Goal: Task Accomplishment & Management: Manage account settings

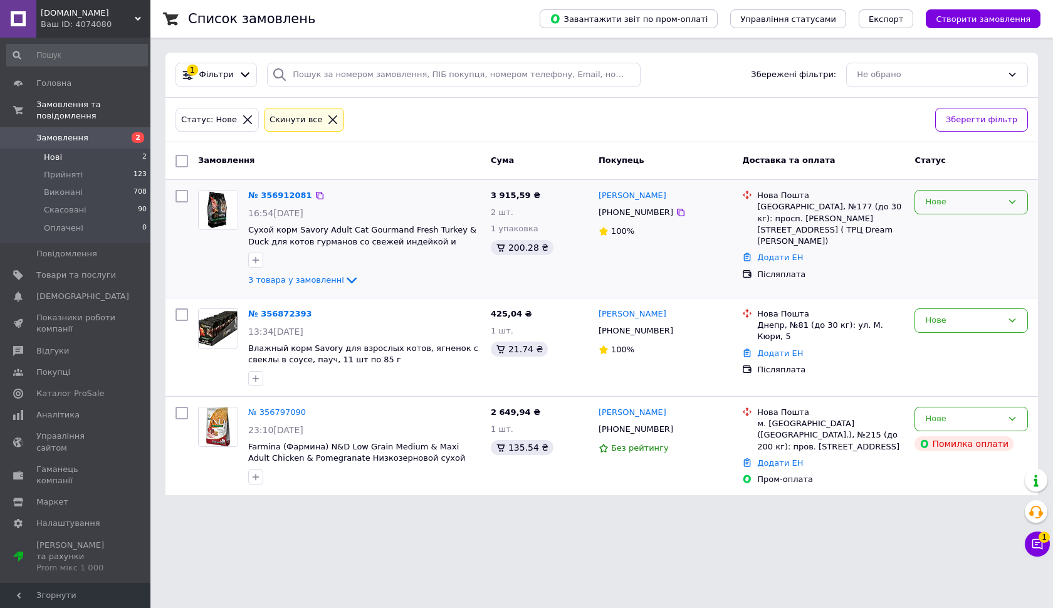
click at [961, 199] on div "Нове" at bounding box center [963, 202] width 77 height 13
click at [950, 223] on li "Прийнято" at bounding box center [971, 228] width 112 height 23
click at [61, 349] on span "Відгуки" at bounding box center [52, 350] width 33 height 11
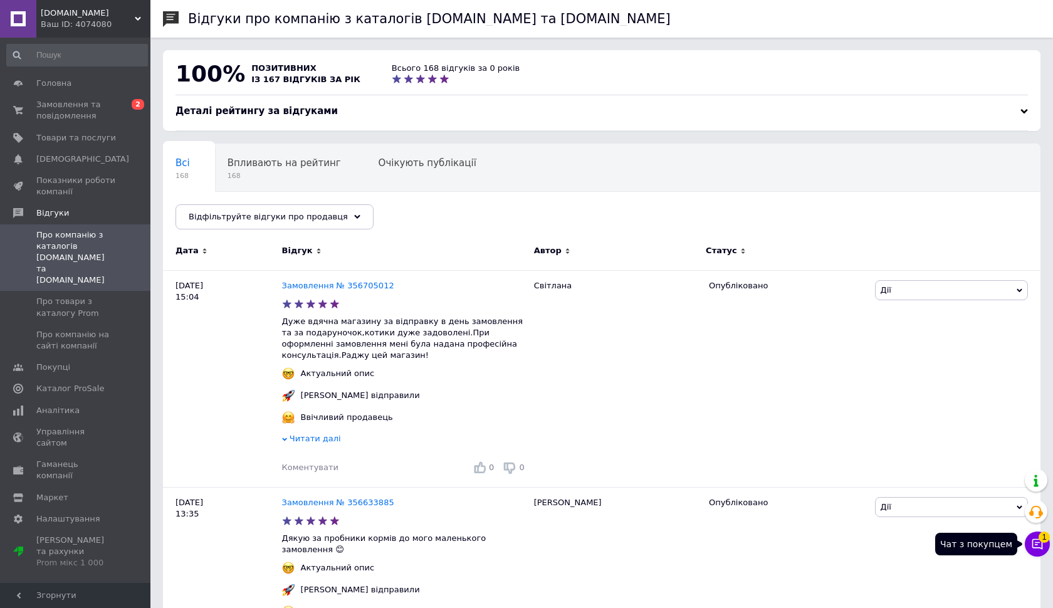
click at [1034, 540] on icon at bounding box center [1037, 544] width 11 height 11
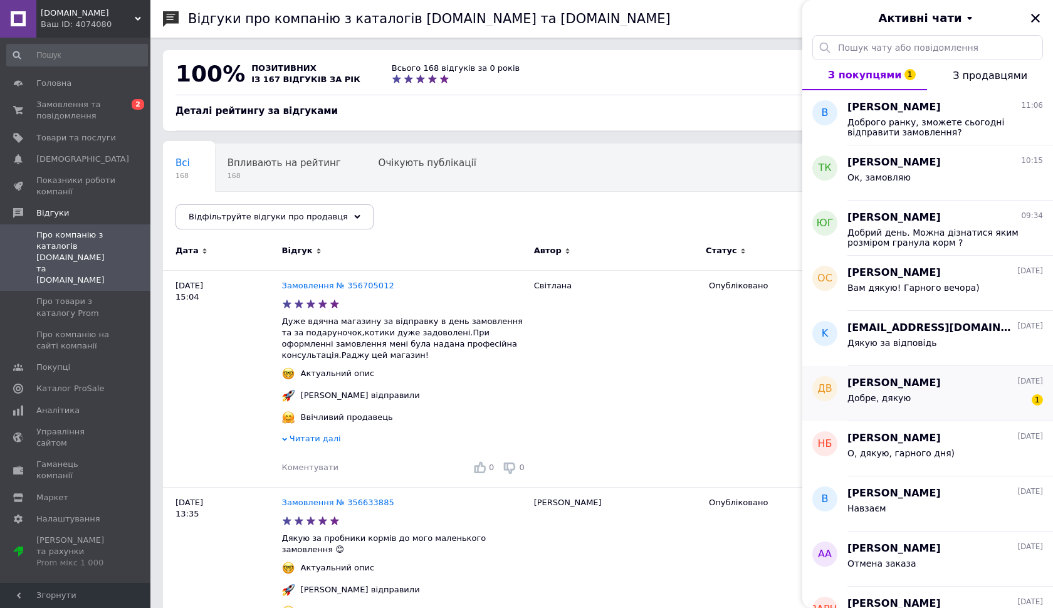
click at [880, 402] on div "Добре, дякую" at bounding box center [878, 402] width 63 height 18
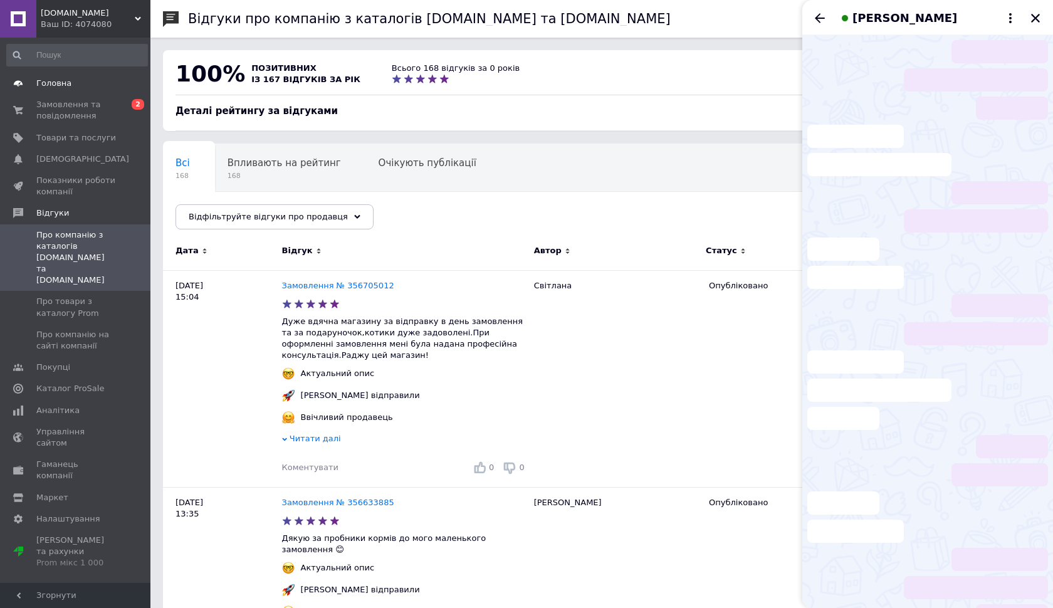
click at [53, 88] on span "Головна" at bounding box center [53, 83] width 35 height 11
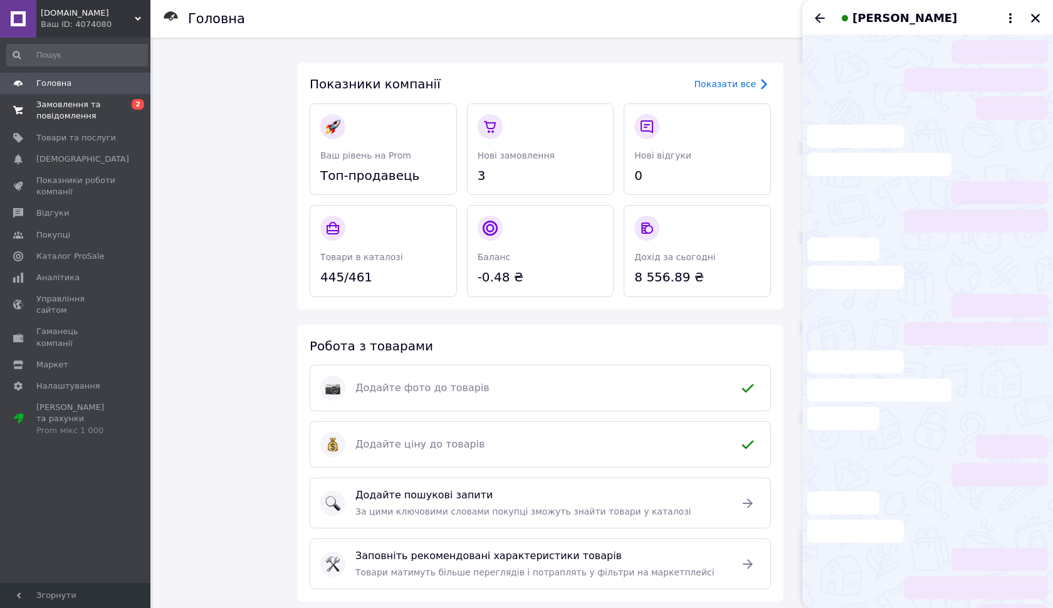
click at [60, 113] on span "Замовлення та повідомлення" at bounding box center [76, 110] width 80 height 23
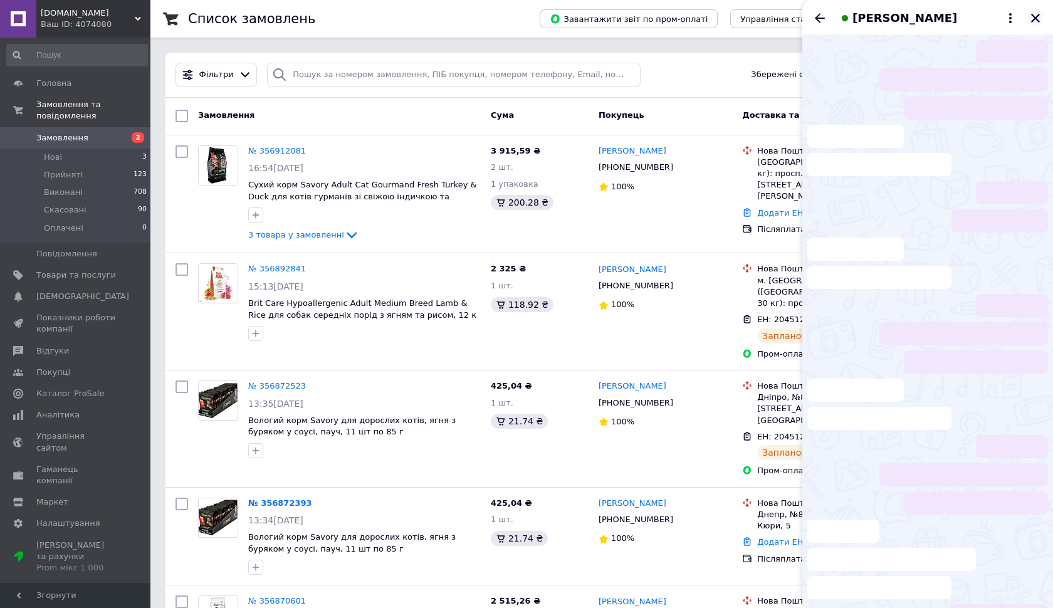
click at [1035, 20] on icon "Закрити" at bounding box center [1035, 18] width 11 height 11
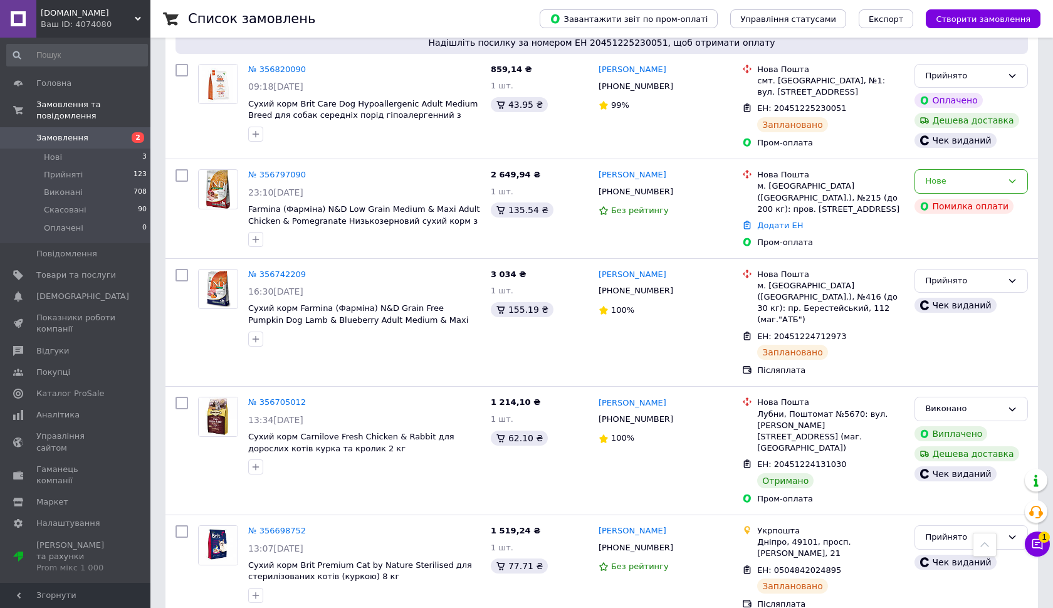
scroll to position [1256, 0]
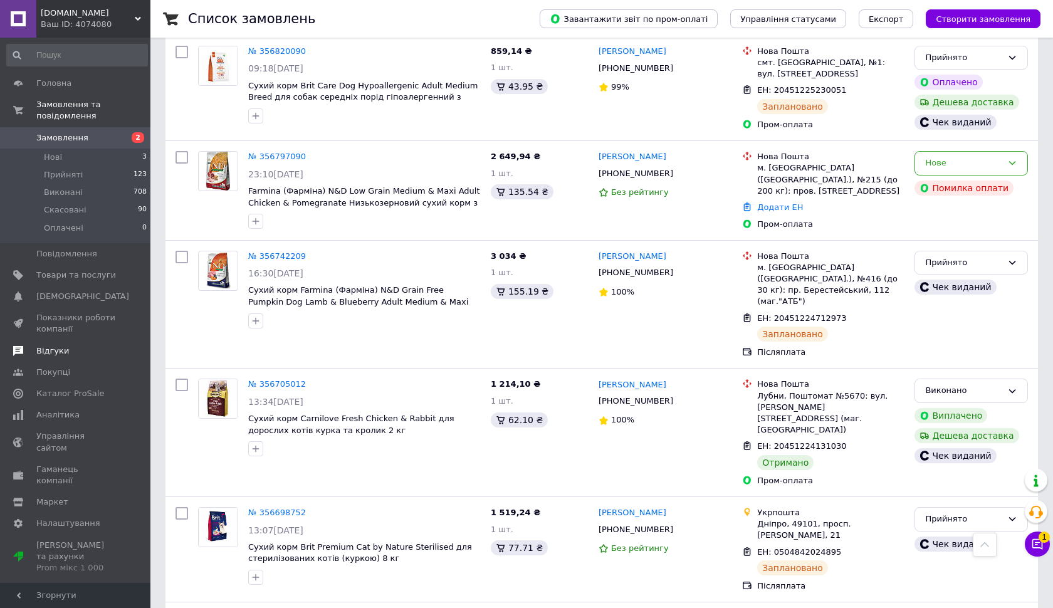
click at [56, 349] on span "Відгуки" at bounding box center [52, 350] width 33 height 11
